Goal: Task Accomplishment & Management: Manage account settings

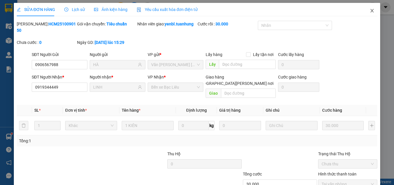
click at [370, 13] on icon "close" at bounding box center [372, 10] width 5 height 5
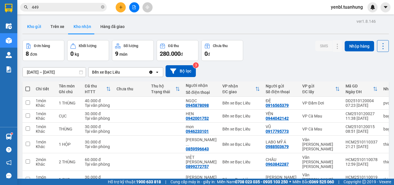
click at [29, 26] on button "Kho gửi" at bounding box center [33, 27] width 23 height 14
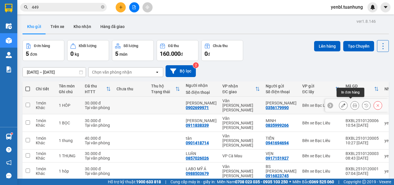
click at [353, 105] on icon at bounding box center [355, 105] width 4 height 4
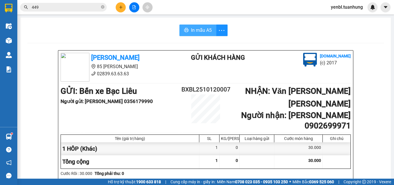
click at [197, 30] on span "In mẫu A5" at bounding box center [201, 30] width 21 height 7
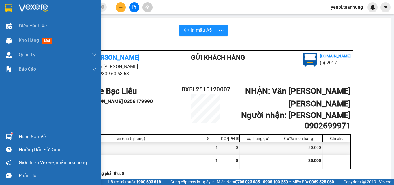
click at [16, 136] on div "Hàng sắp về" at bounding box center [50, 136] width 101 height 13
click at [16, 69] on div "Điều [PERSON_NAME] xe Kho hàng mới [PERSON_NAME] [PERSON_NAME] [PERSON_NAME] lý…" at bounding box center [50, 92] width 101 height 185
click at [15, 42] on div "Kho hàng mới" at bounding box center [50, 40] width 101 height 14
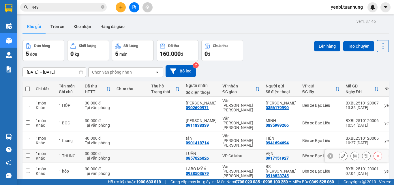
scroll to position [27, 0]
